Goal: Find specific page/section: Find specific page/section

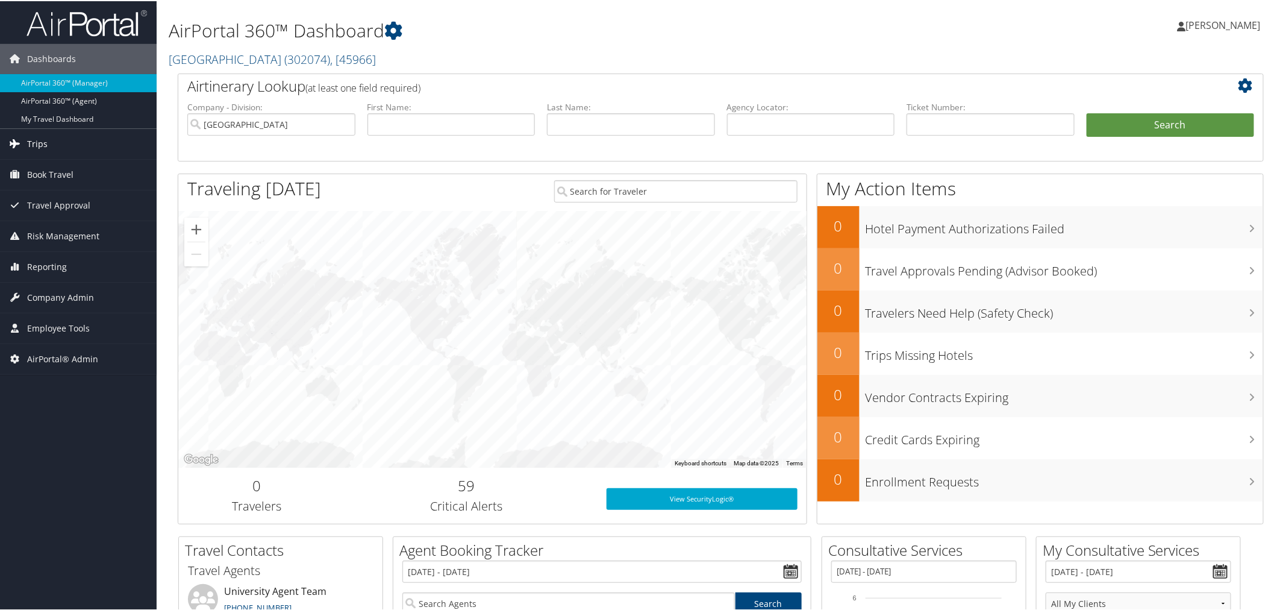
click at [63, 146] on link "Trips" at bounding box center [78, 143] width 157 height 30
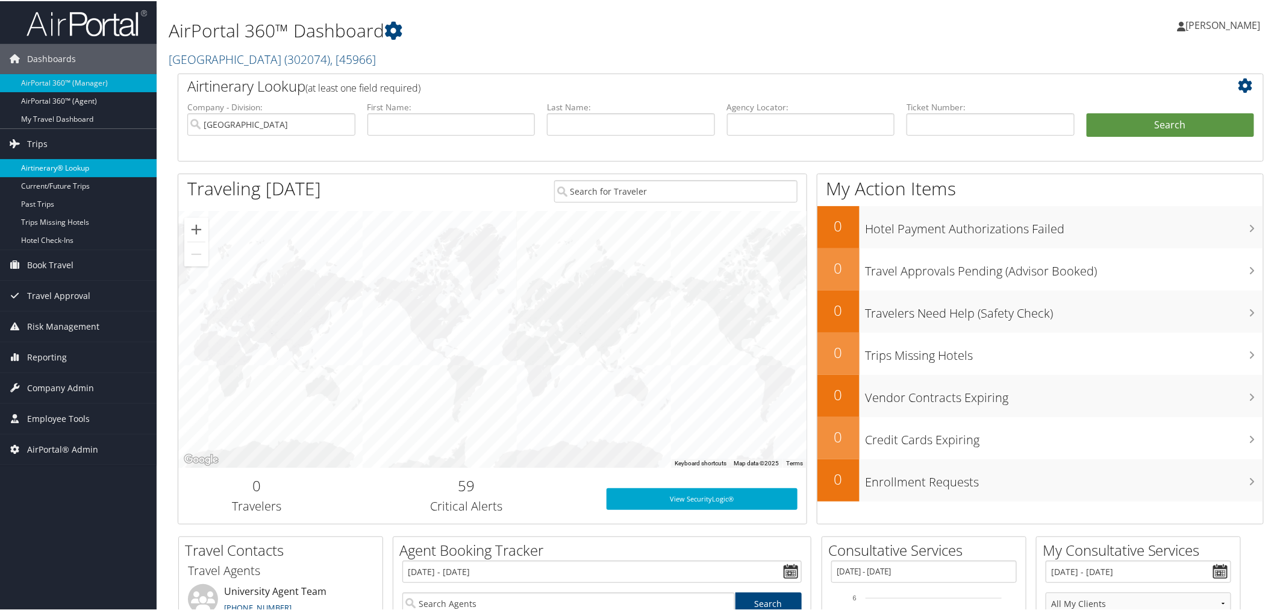
click at [82, 164] on link "Airtinerary® Lookup" at bounding box center [78, 167] width 157 height 18
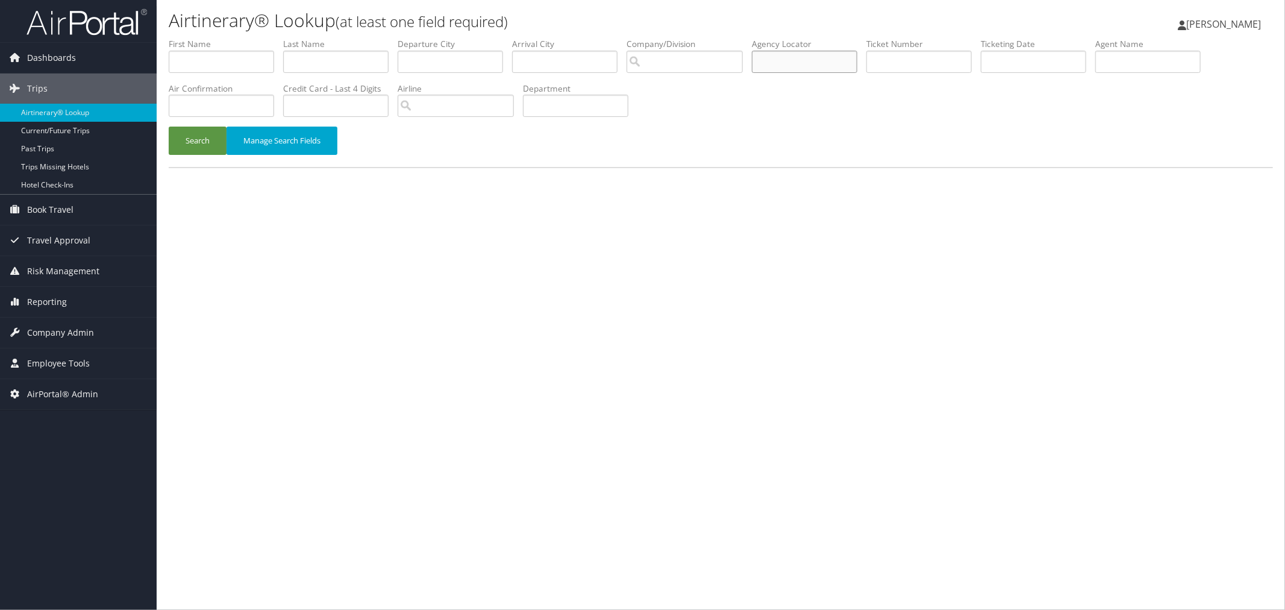
click at [814, 51] on input "text" at bounding box center [804, 62] width 105 height 22
paste input "ohcbzl"
type input "ohcbzl"
click at [186, 140] on button "Search" at bounding box center [198, 140] width 58 height 28
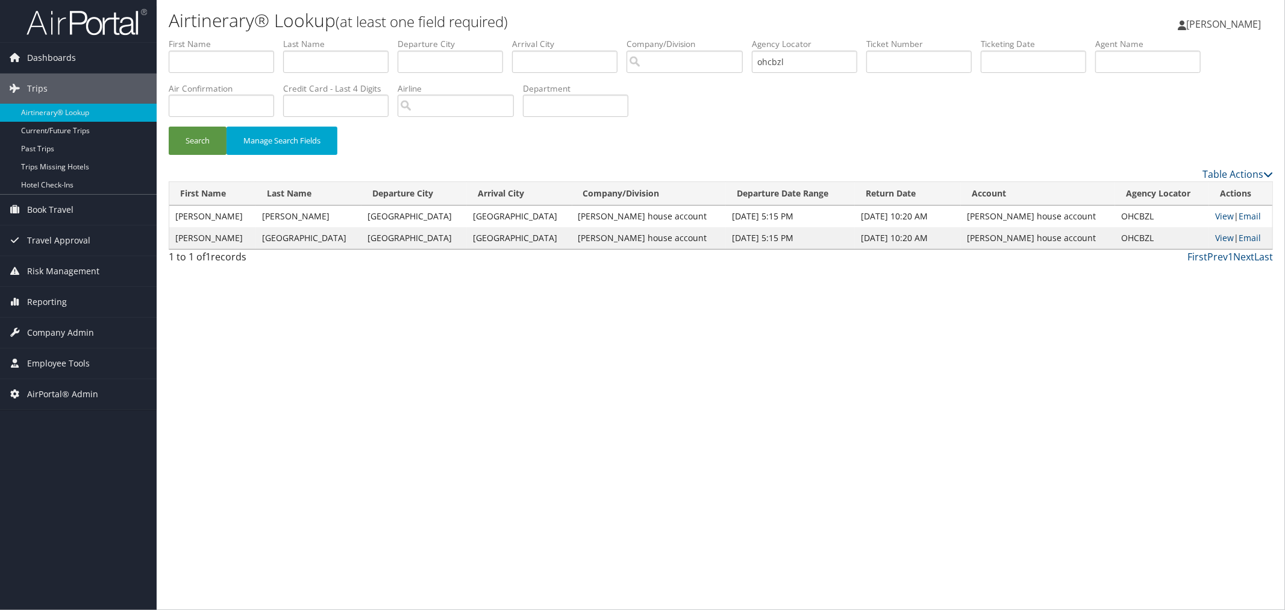
drag, startPoint x: 640, startPoint y: 217, endPoint x: 516, endPoint y: 217, distance: 124.7
click at [572, 217] on td "[PERSON_NAME] house account" at bounding box center [649, 216] width 154 height 22
copy td "[PERSON_NAME] house account"
click at [513, 151] on div "Search Manage Search Fields" at bounding box center [721, 146] width 1122 height 40
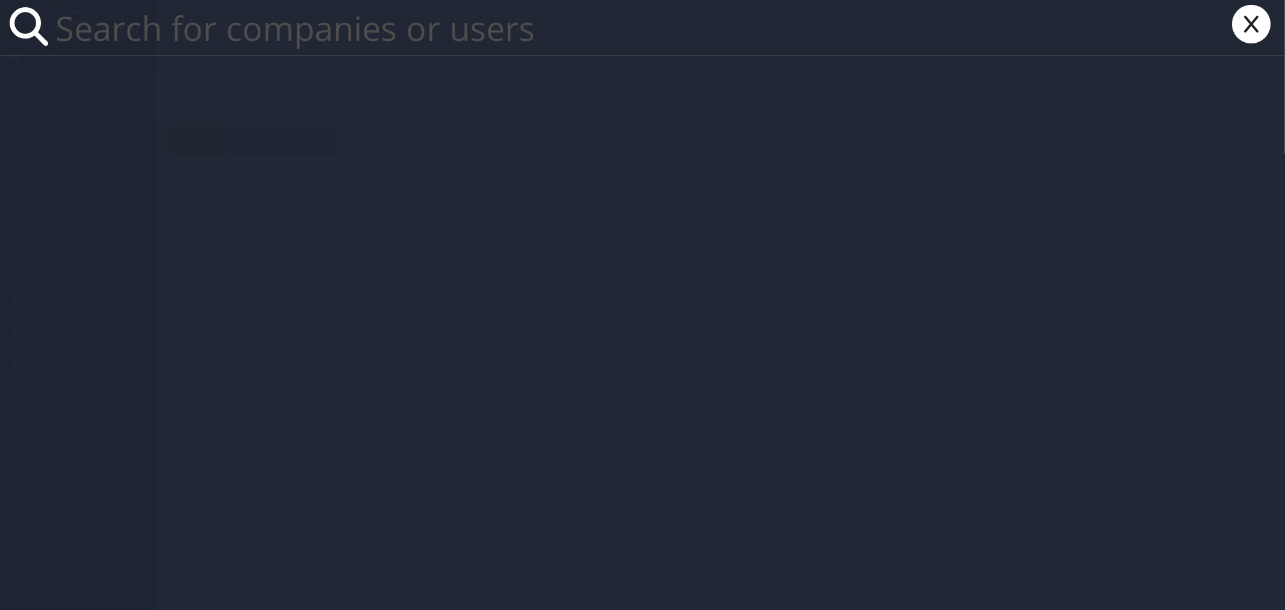
paste input "[PERSON_NAME] house account"
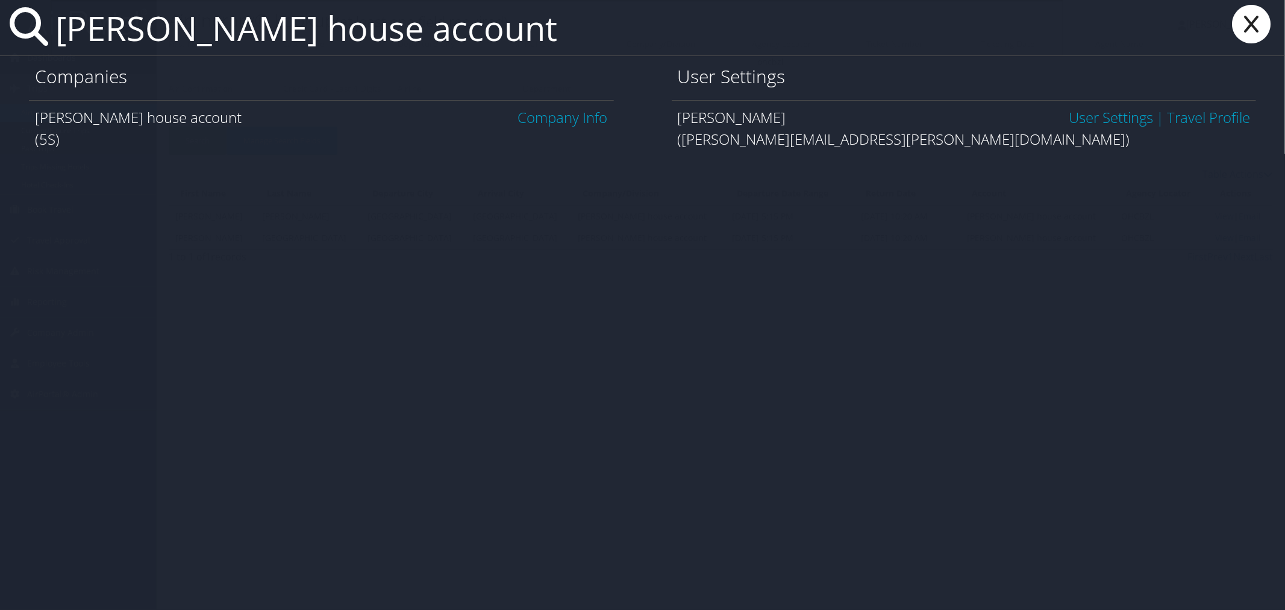
type input "[PERSON_NAME] house account"
click at [575, 116] on link "Company Info" at bounding box center [563, 117] width 90 height 20
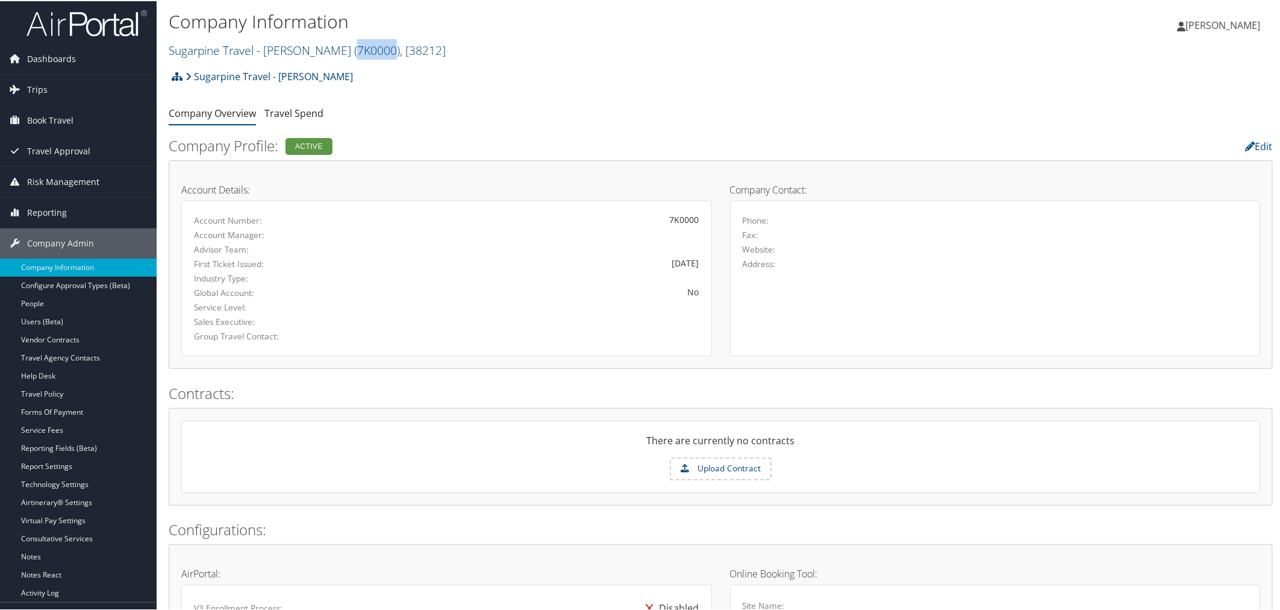
drag, startPoint x: 370, startPoint y: 51, endPoint x: 331, endPoint y: 51, distance: 38.5
click at [354, 51] on span "( 7K0000 )" at bounding box center [377, 49] width 46 height 16
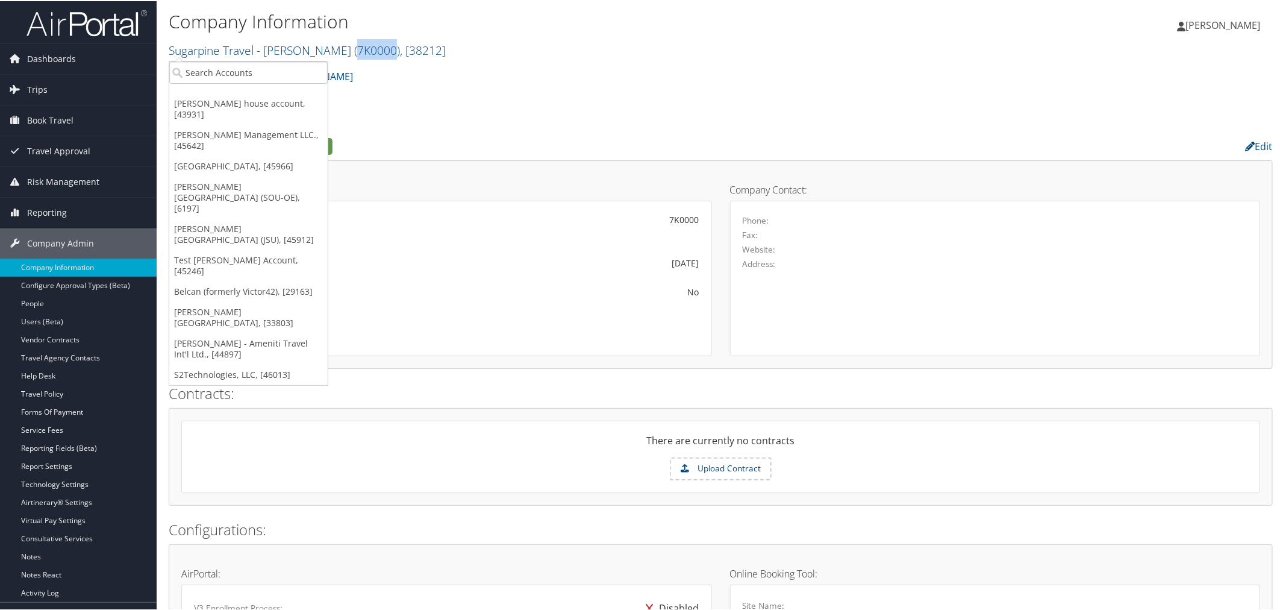
copy span "7K0000"
